Goal: Task Accomplishment & Management: Manage account settings

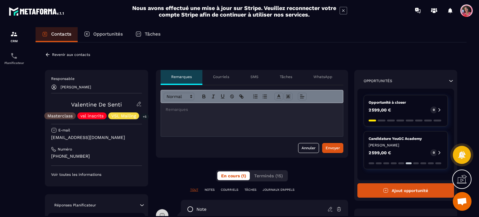
scroll to position [156, 0]
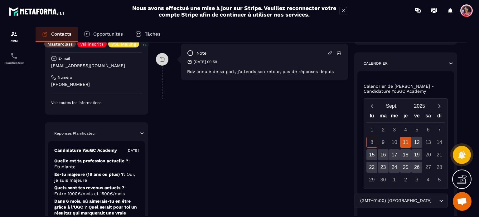
click at [479, 99] on section "CRM Planificateur Contacts Opportunités Tâches Revenir aux contacts Responsable…" at bounding box center [239, 128] width 479 height 214
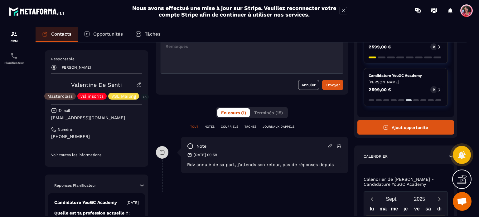
scroll to position [62, 0]
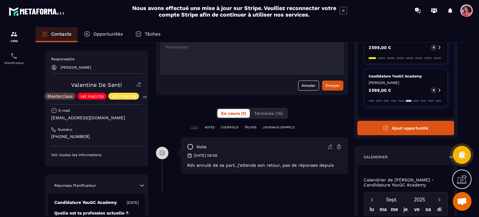
click at [139, 82] on icon at bounding box center [139, 84] width 6 height 6
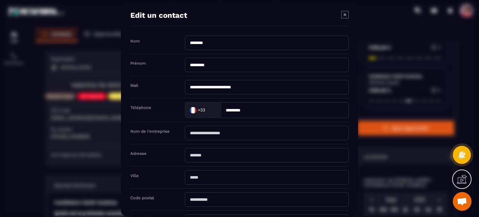
drag, startPoint x: 244, startPoint y: 83, endPoint x: 126, endPoint y: 84, distance: 118.2
click at [110, 83] on section "**********" at bounding box center [239, 108] width 479 height 217
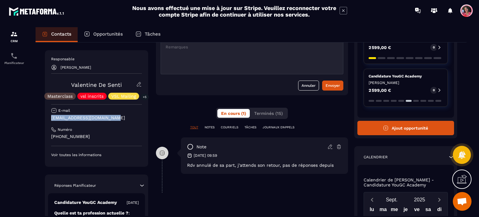
drag, startPoint x: 116, startPoint y: 119, endPoint x: 50, endPoint y: 115, distance: 66.6
click at [50, 115] on div "Responsable [PERSON_NAME] [PERSON_NAME] Masterclass vsl inscrits VSL Mailing +5…" at bounding box center [96, 108] width 103 height 116
copy p "[EMAIL_ADDRESS][DOMAIN_NAME]"
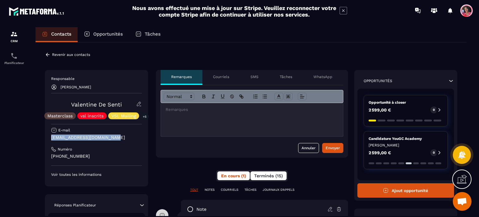
scroll to position [0, 0]
click at [17, 34] on img at bounding box center [13, 33] width 7 height 7
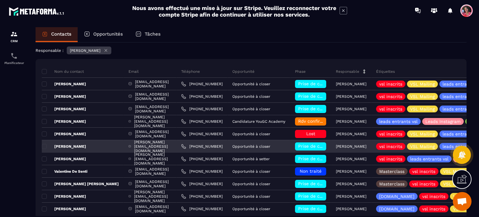
scroll to position [31, 0]
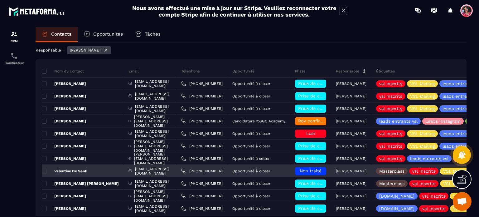
click at [318, 167] on div "Non traité" at bounding box center [310, 171] width 31 height 8
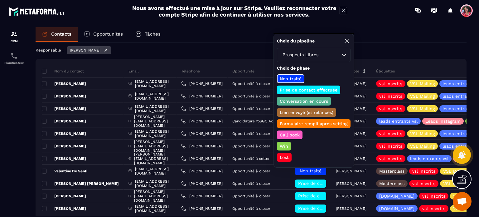
click at [323, 89] on p "Prise de contact effectuée" at bounding box center [309, 90] width 60 height 6
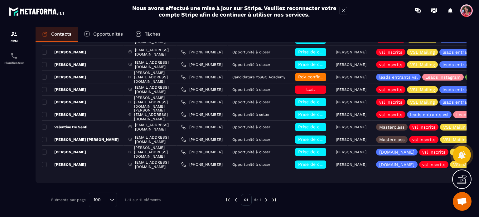
scroll to position [0, 0]
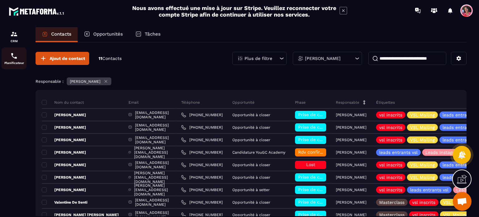
click at [20, 59] on div "Planificateur" at bounding box center [14, 58] width 25 height 12
